Goal: Check status: Check status

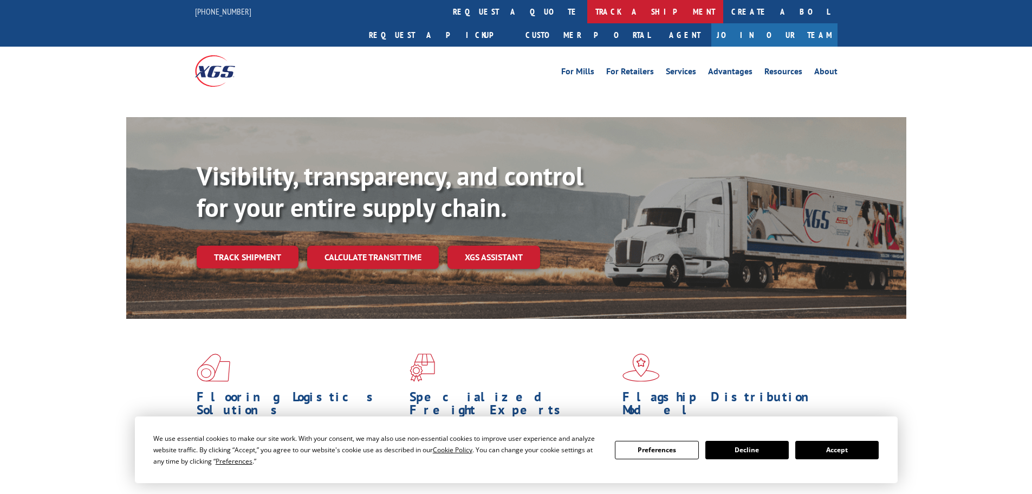
click at [587, 16] on link "track a shipment" at bounding box center [655, 11] width 136 height 23
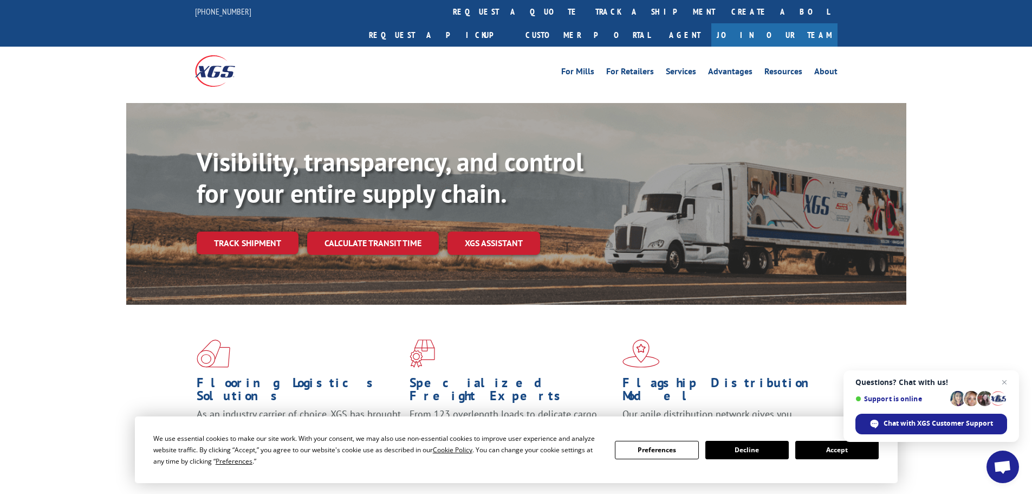
click at [824, 448] on button "Accept" at bounding box center [836, 449] width 83 height 18
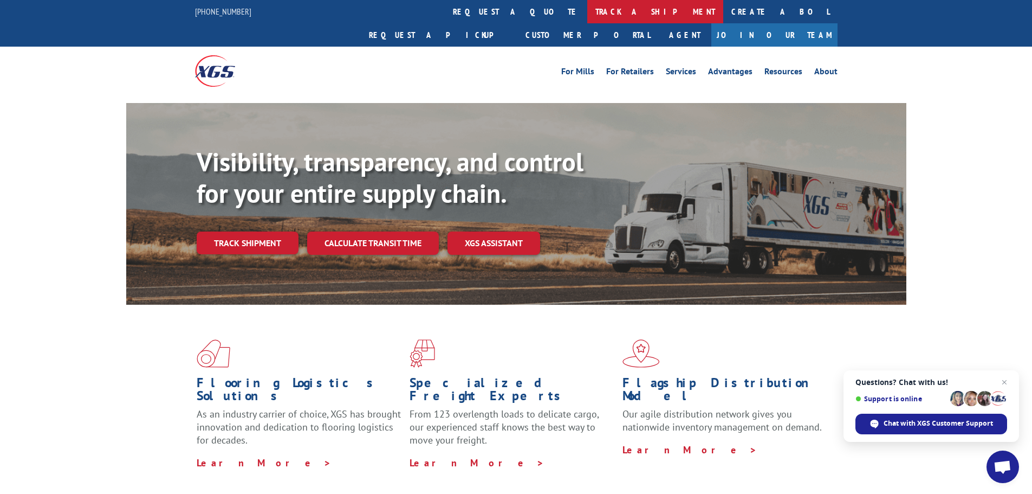
click at [587, 15] on link "track a shipment" at bounding box center [655, 11] width 136 height 23
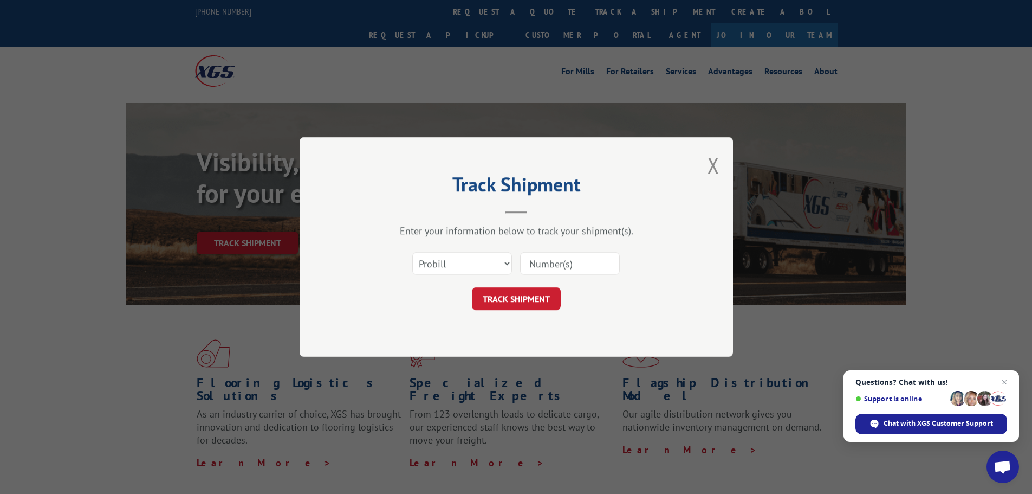
paste input "17608042"
type input "17608042"
click at [509, 320] on div "Track Shipment Enter your information below to track your shipment(s). Select c…" at bounding box center [516, 246] width 433 height 219
click at [509, 307] on button "TRACK SHIPMENT" at bounding box center [516, 298] width 89 height 23
